Goal: Submit feedback/report problem

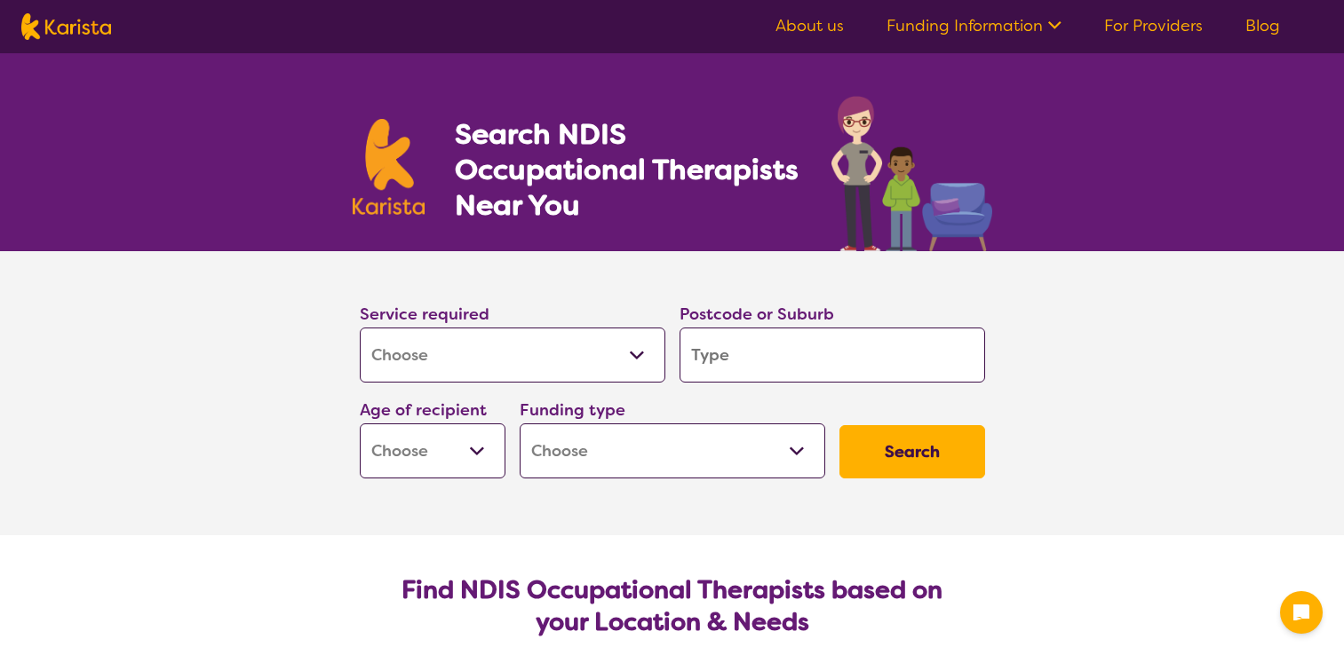
select select "[MEDICAL_DATA]"
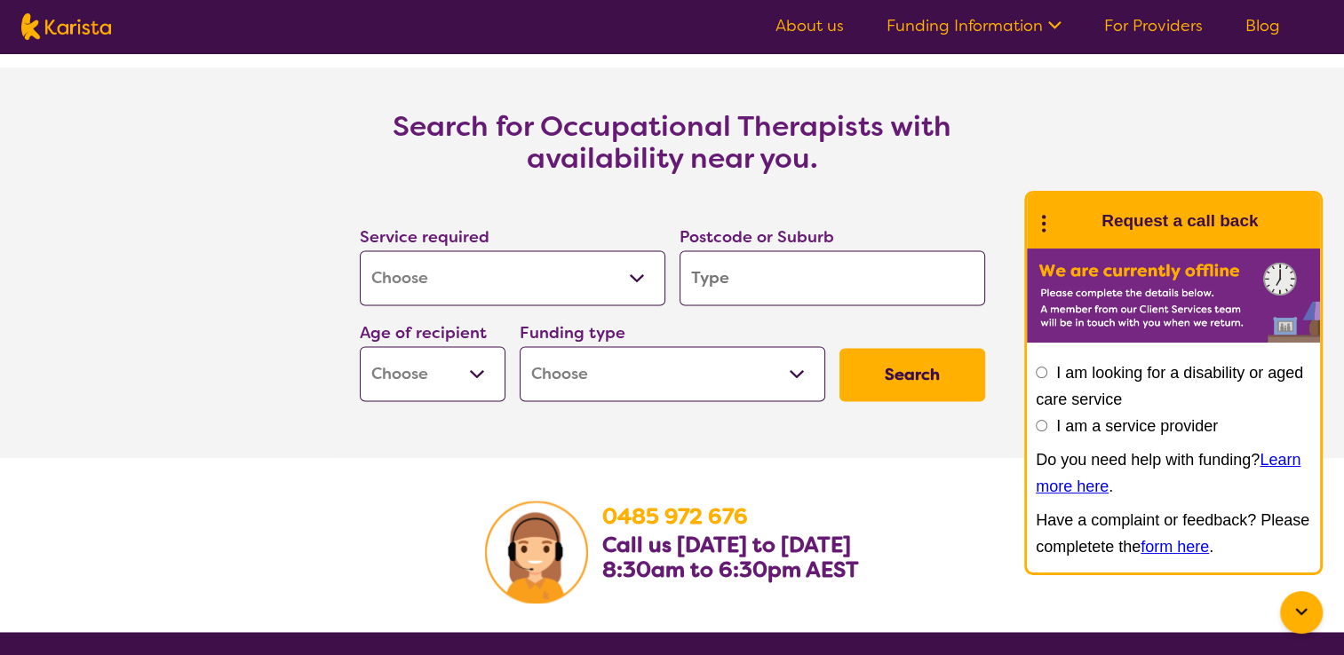
scroll to position [2576, 0]
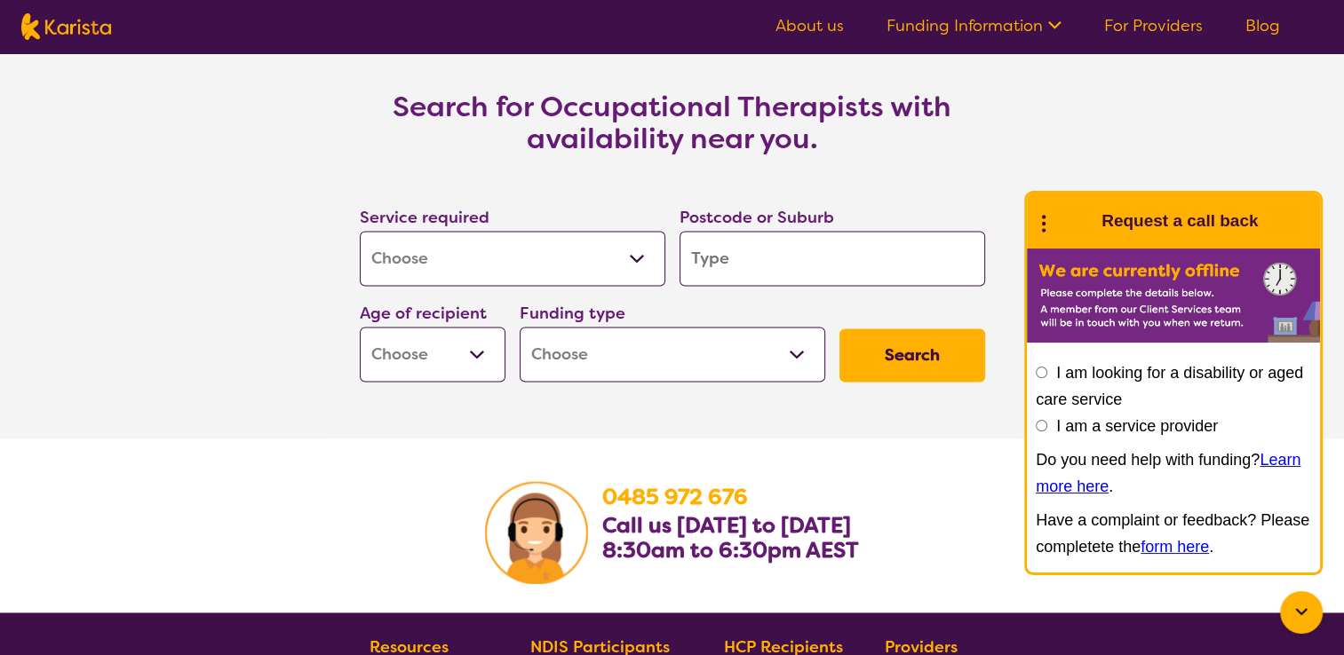
click at [905, 347] on button "Search" at bounding box center [912, 355] width 146 height 53
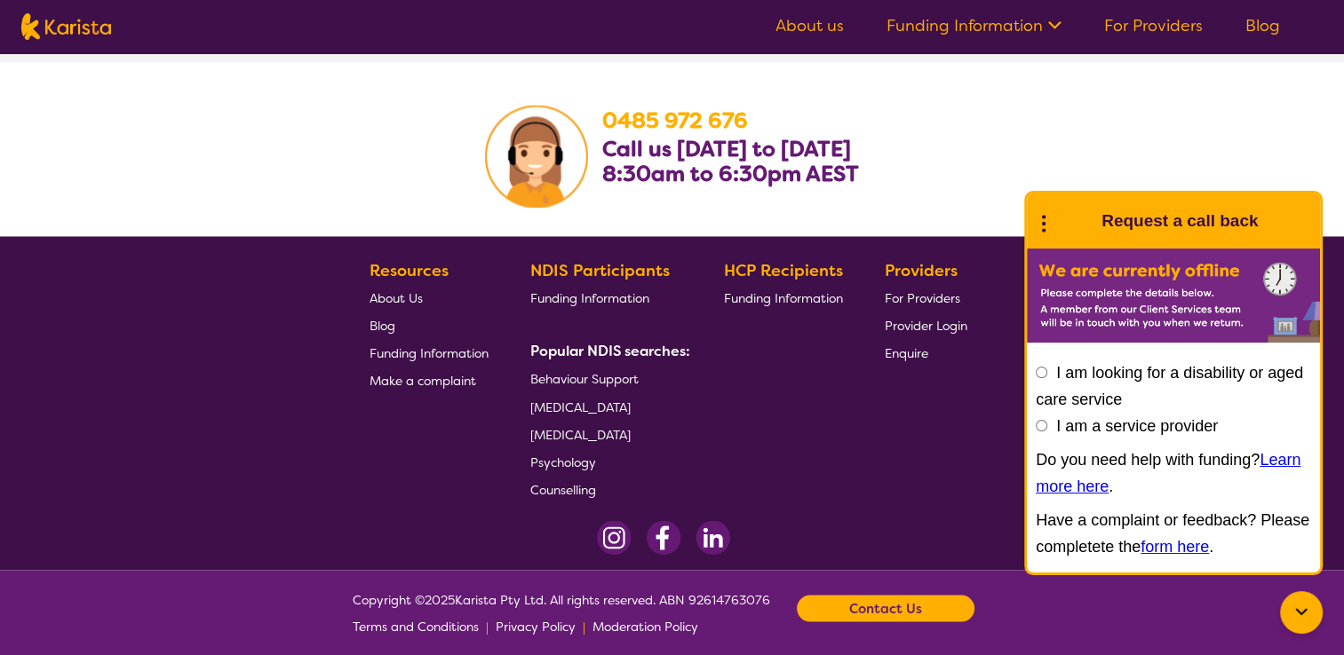
scroll to position [2963, 0]
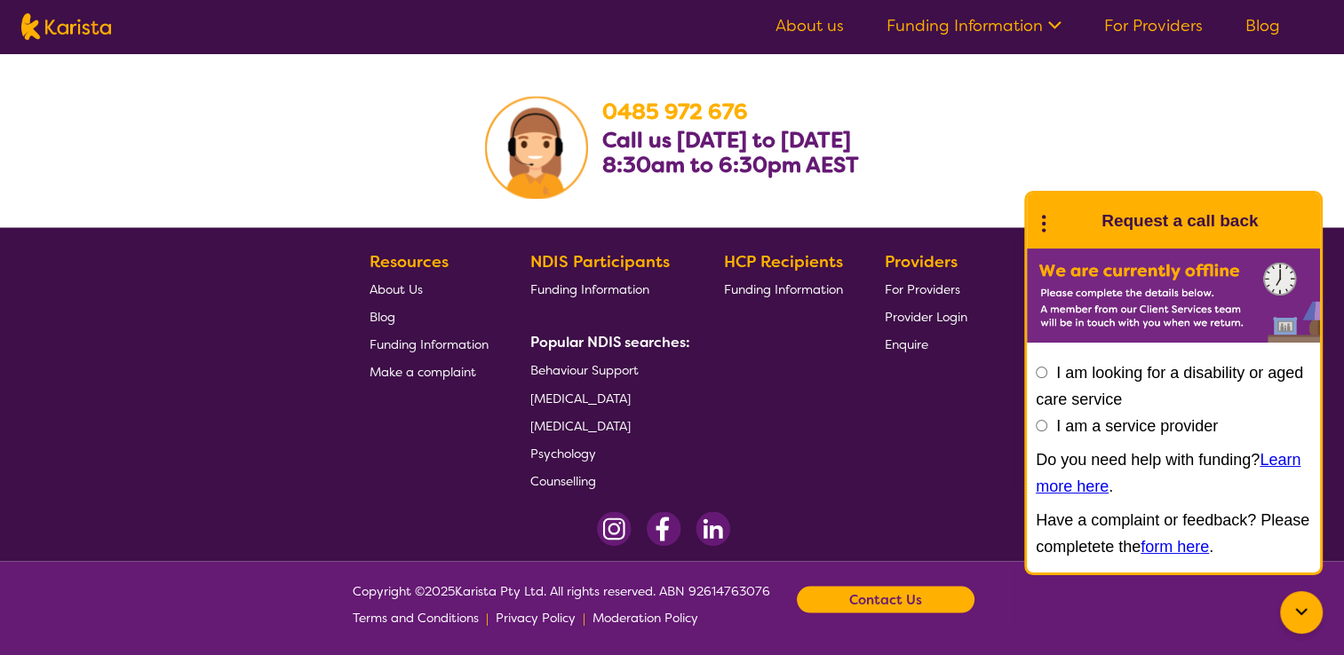
click at [685, 343] on b "Popular NDIS searches:" at bounding box center [610, 342] width 160 height 19
click at [843, 595] on div "Contact Us" at bounding box center [886, 599] width 178 height 27
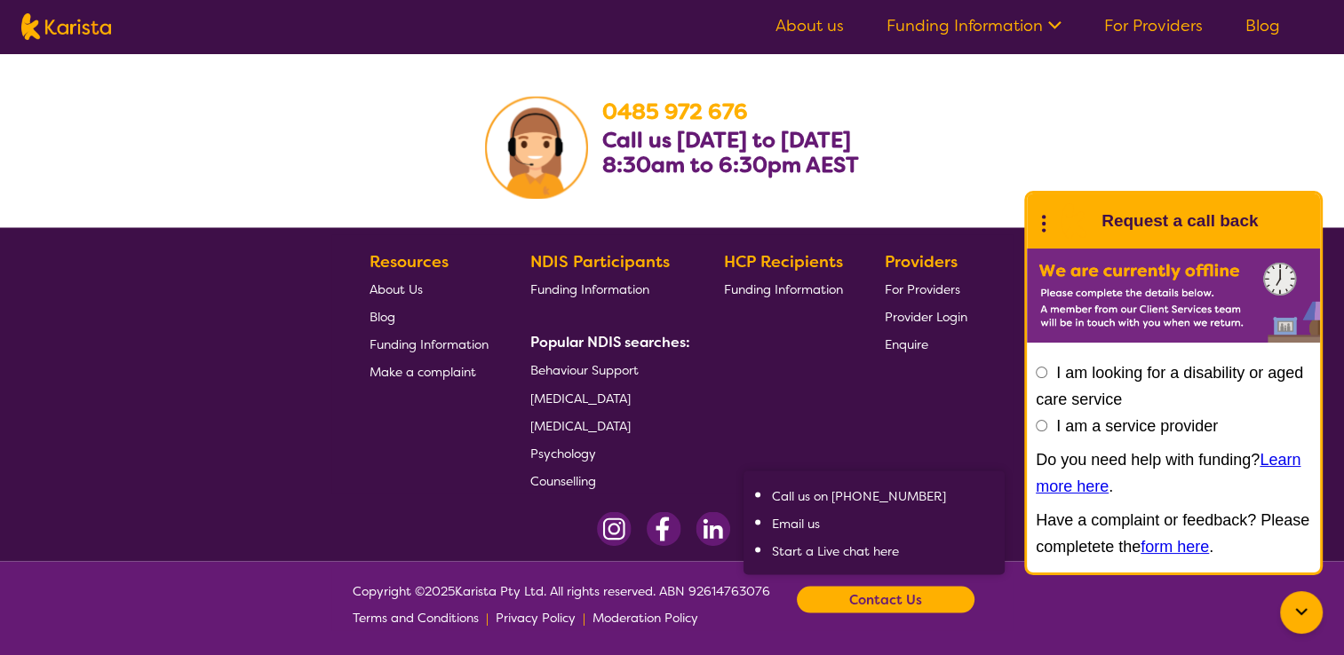
click at [473, 370] on span "Make a complaint" at bounding box center [422, 372] width 107 height 16
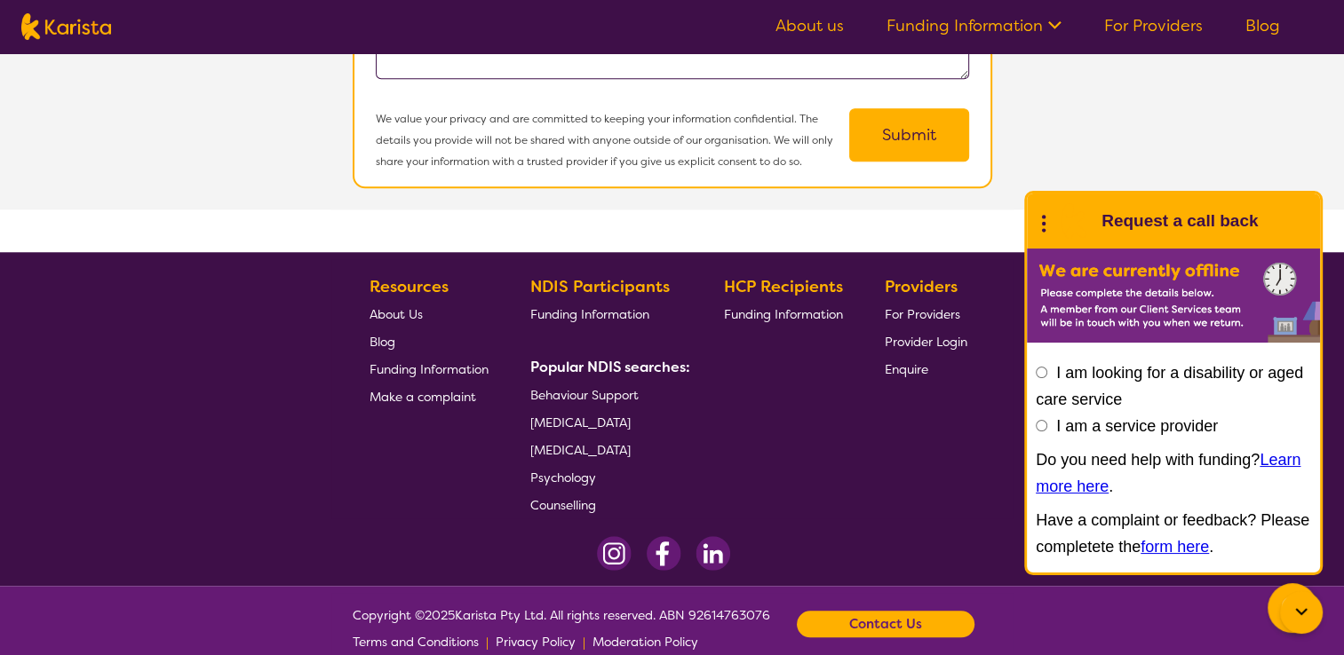
scroll to position [1631, 0]
